Goal: Consume media (video, audio)

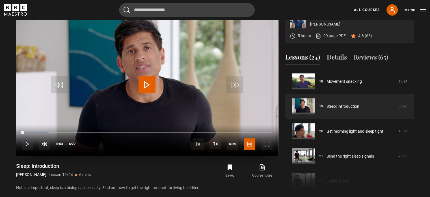
scroll to position [242, 0]
click at [146, 93] on span "Video Player" at bounding box center [147, 84] width 17 height 17
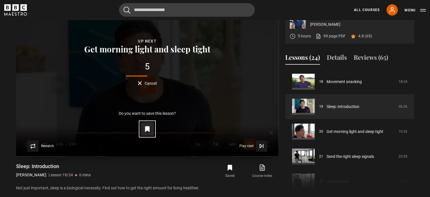
click at [146, 131] on icon "Video Player" at bounding box center [147, 128] width 4 height 5
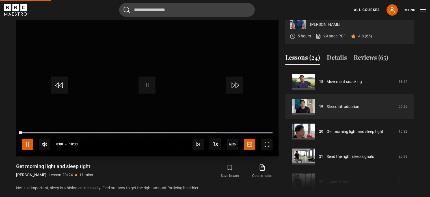
click at [28, 150] on span "Video Player" at bounding box center [27, 143] width 11 height 11
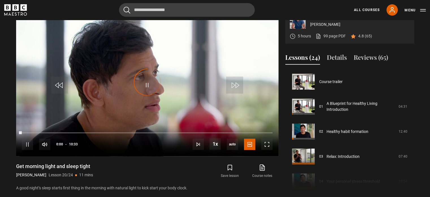
scroll to position [473, 0]
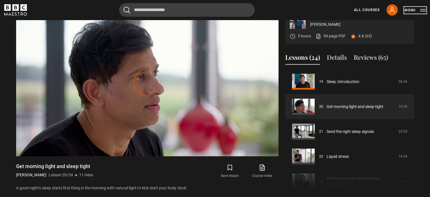
click at [423, 9] on button "Menu" at bounding box center [415, 10] width 21 height 6
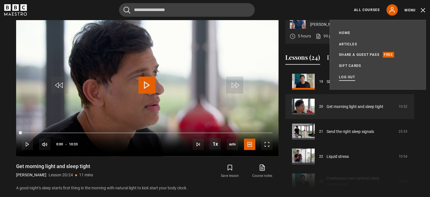
click at [348, 75] on link "Log out" at bounding box center [347, 77] width 16 height 6
click at [349, 78] on link "Log out" at bounding box center [347, 77] width 16 height 6
